Goal: Communication & Community: Answer question/provide support

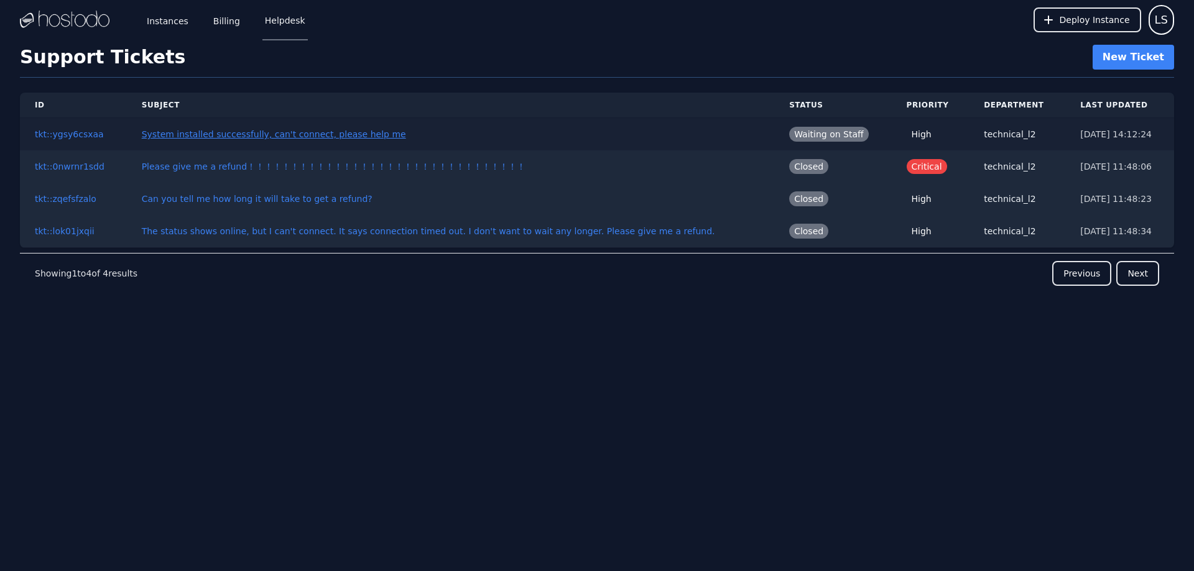
click at [353, 131] on link "System installed successfully, can't connect, please help me" at bounding box center [274, 134] width 264 height 10
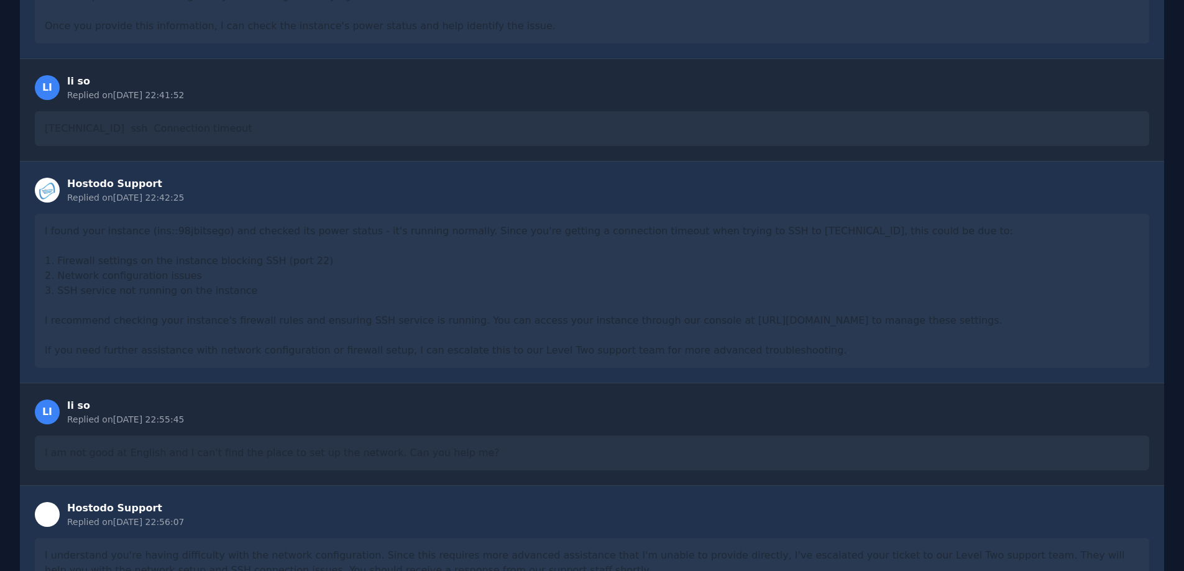
scroll to position [1166, 0]
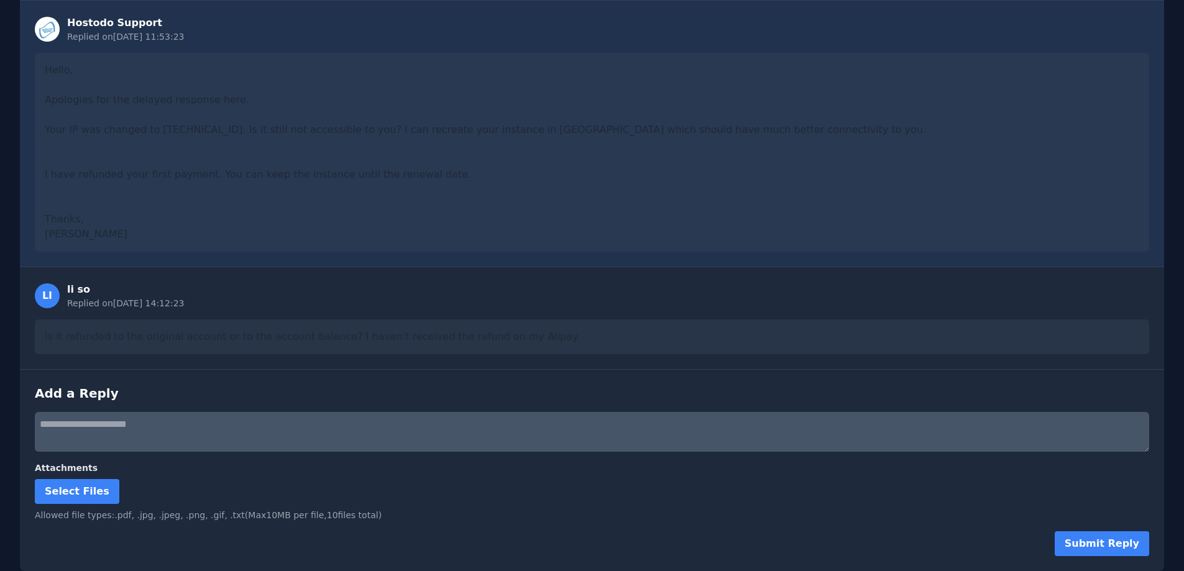
drag, startPoint x: 491, startPoint y: 145, endPoint x: 444, endPoint y: 439, distance: 297.8
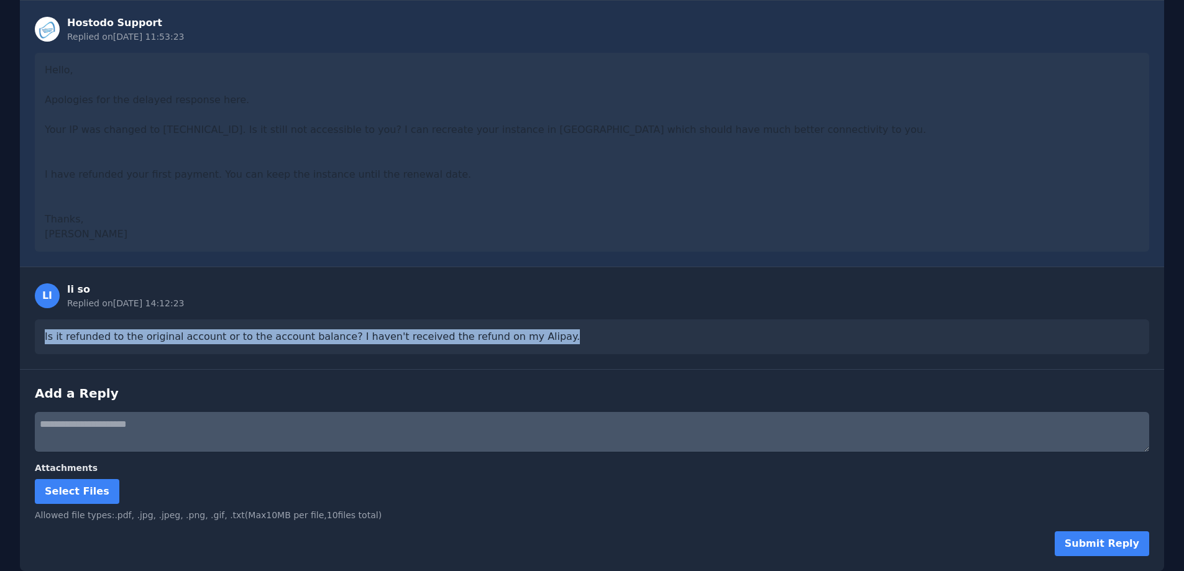
drag, startPoint x: 587, startPoint y: 332, endPoint x: 0, endPoint y: 335, distance: 586.9
click at [439, 321] on div "Is it refunded to the original account or to the account balance? I haven't rec…" at bounding box center [592, 337] width 1115 height 35
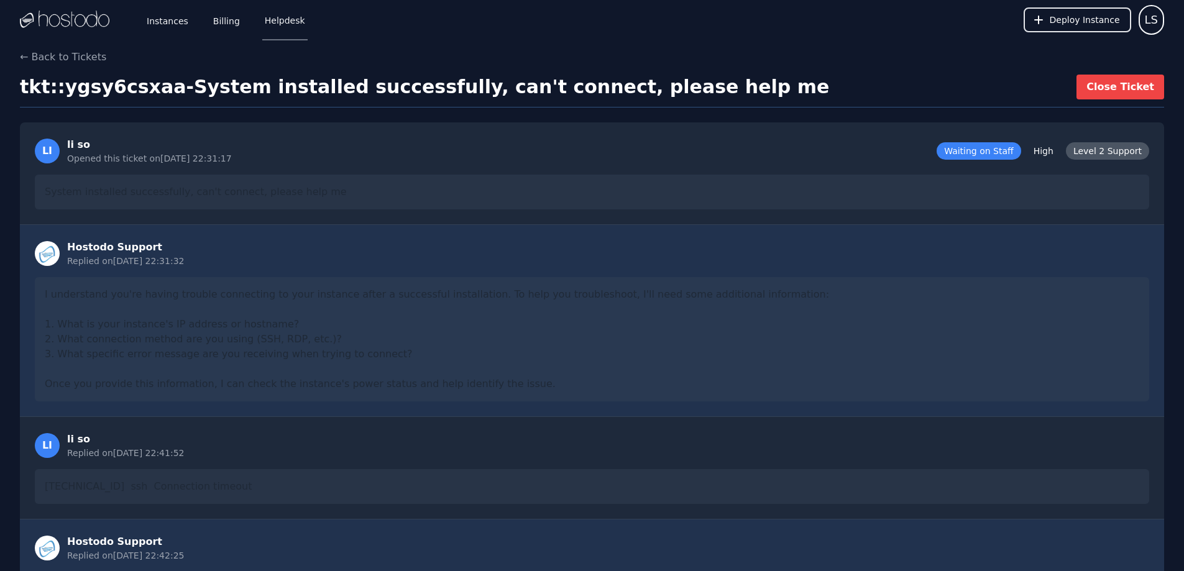
drag, startPoint x: 497, startPoint y: 304, endPoint x: 323, endPoint y: 81, distance: 283.1
click at [274, 21] on link "Helpdesk" at bounding box center [284, 19] width 45 height 41
